Goal: Task Accomplishment & Management: Manage account settings

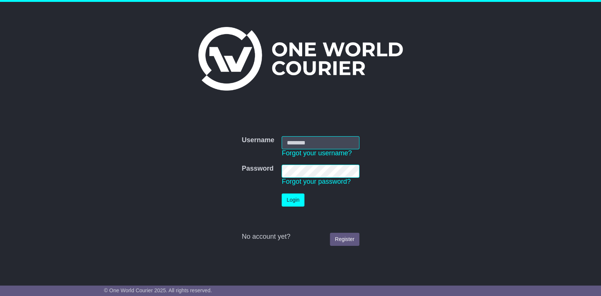
type input "**********"
click at [289, 200] on button "Login" at bounding box center [292, 199] width 22 height 13
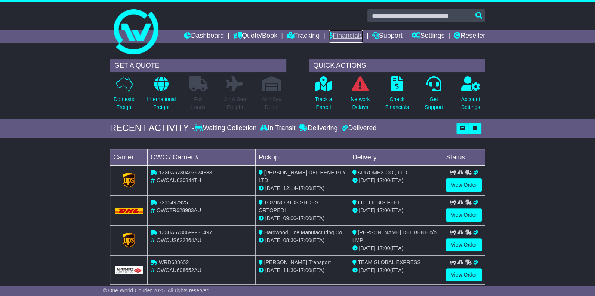
click at [351, 36] on link "Financials" at bounding box center [346, 36] width 34 height 13
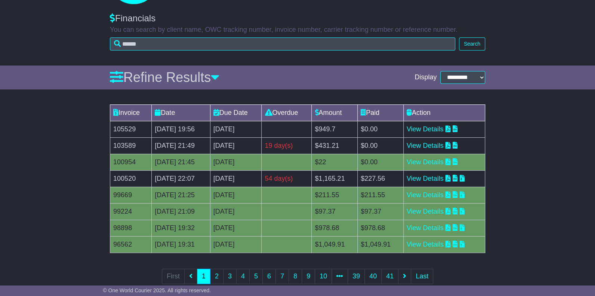
scroll to position [65, 0]
